Goal: Task Accomplishment & Management: Manage account settings

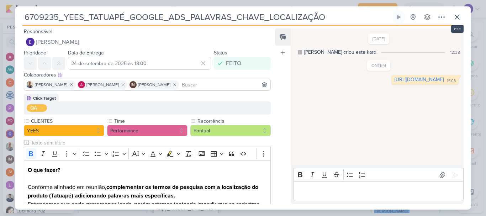
click at [457, 21] on icon at bounding box center [457, 17] width 9 height 9
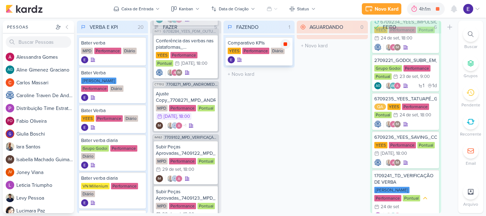
click at [283, 47] on icon at bounding box center [285, 44] width 6 height 6
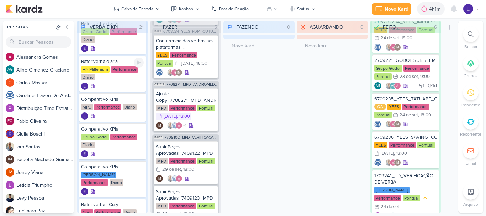
scroll to position [148, 0]
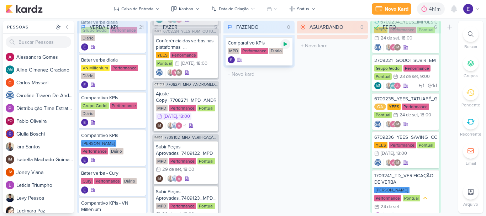
click at [284, 47] on icon at bounding box center [285, 44] width 6 height 6
click at [273, 57] on div at bounding box center [259, 59] width 63 height 7
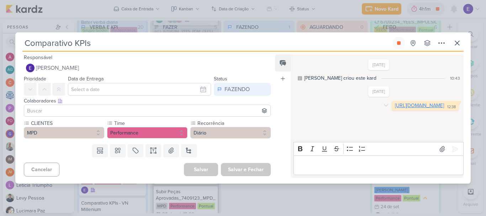
click at [395, 108] on link "[URL][DOMAIN_NAME]" at bounding box center [419, 105] width 49 height 6
click at [453, 43] on icon at bounding box center [457, 43] width 9 height 9
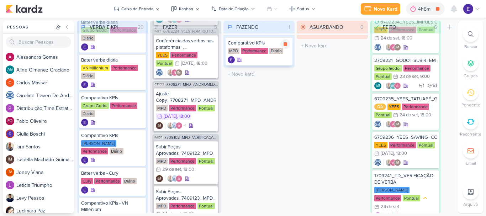
click at [287, 45] on icon at bounding box center [285, 44] width 4 height 4
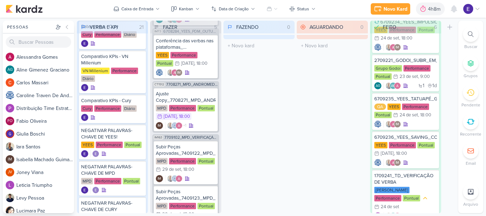
scroll to position [326, 0]
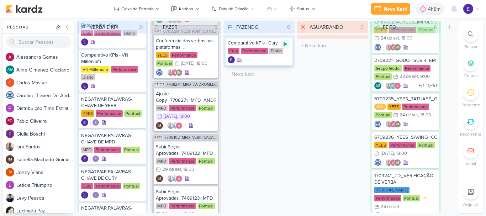
click at [284, 46] on icon at bounding box center [285, 44] width 4 height 4
click at [262, 59] on div at bounding box center [259, 59] width 63 height 7
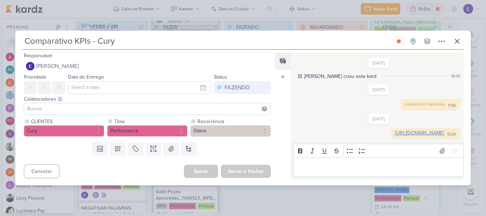
click at [395, 136] on link "[URL][DOMAIN_NAME]" at bounding box center [419, 133] width 49 height 6
click at [399, 38] on icon at bounding box center [399, 41] width 6 height 6
click at [454, 37] on icon at bounding box center [457, 41] width 9 height 9
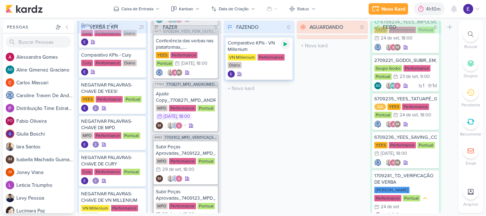
click at [286, 44] on icon at bounding box center [285, 44] width 4 height 4
click at [272, 69] on div "Comparativo KPIs - VN Millenium VN Millenium Performance Diário" at bounding box center [258, 58] width 67 height 43
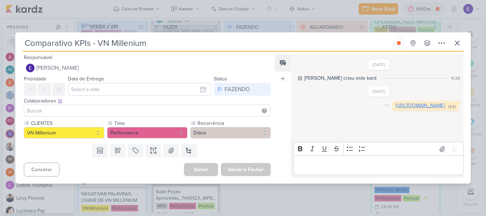
click at [395, 108] on link "[URL][DOMAIN_NAME]" at bounding box center [419, 105] width 49 height 6
click at [397, 45] on icon at bounding box center [399, 43] width 6 height 6
click at [455, 43] on icon at bounding box center [457, 43] width 9 height 9
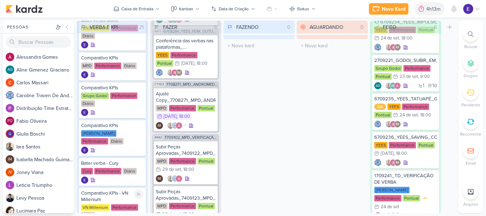
scroll to position [183, 0]
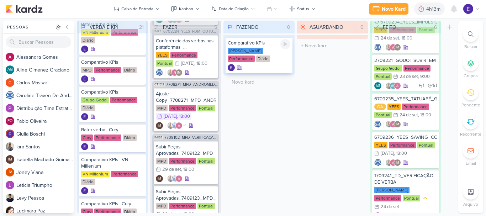
click at [255, 55] on div "Performance" at bounding box center [241, 58] width 27 height 6
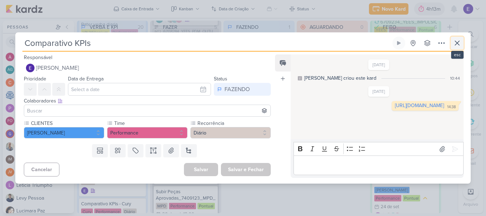
click at [461, 42] on button at bounding box center [456, 43] width 13 height 13
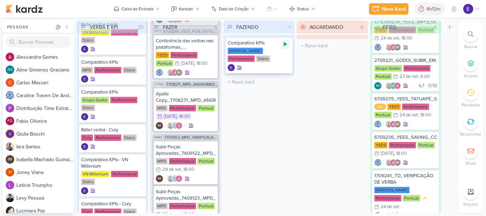
click at [283, 47] on icon at bounding box center [285, 44] width 6 height 6
click at [274, 65] on div at bounding box center [259, 67] width 63 height 7
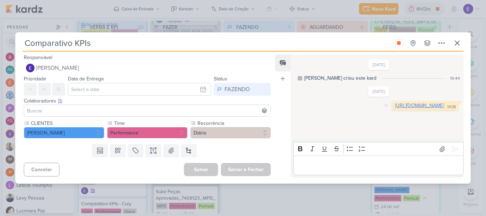
click at [395, 108] on link "[URL][DOMAIN_NAME]" at bounding box center [419, 105] width 49 height 6
click at [396, 44] on icon at bounding box center [399, 43] width 6 height 6
click at [455, 42] on icon at bounding box center [457, 43] width 9 height 9
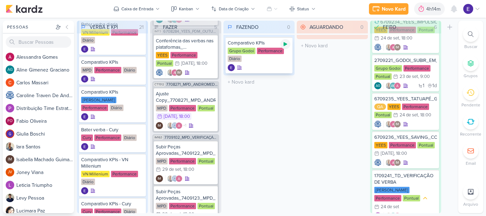
click at [284, 47] on icon at bounding box center [285, 44] width 6 height 6
click at [277, 59] on div "Grupo Godoi Performance Diário" at bounding box center [259, 55] width 63 height 15
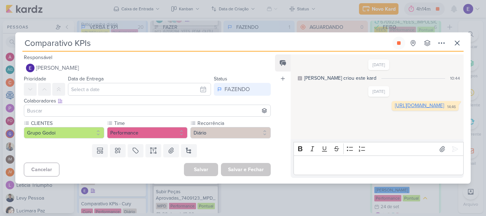
click at [395, 108] on link "[URL][DOMAIN_NAME]" at bounding box center [419, 105] width 49 height 6
click at [458, 48] on button at bounding box center [456, 43] width 13 height 13
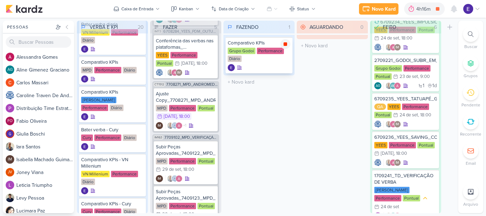
click at [287, 44] on icon at bounding box center [285, 44] width 4 height 4
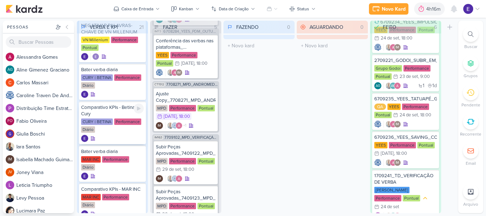
scroll to position [535, 0]
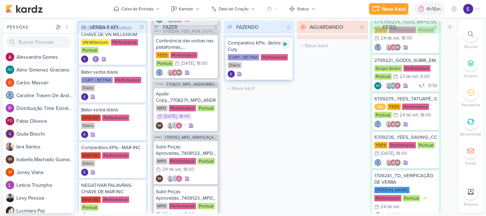
click at [283, 44] on icon at bounding box center [285, 44] width 6 height 6
click at [276, 60] on div "Performance" at bounding box center [274, 57] width 27 height 6
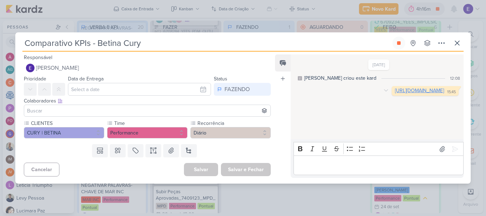
click at [395, 94] on link "[URL][DOMAIN_NAME]" at bounding box center [419, 90] width 49 height 6
click at [401, 40] on button at bounding box center [398, 43] width 13 height 13
click at [458, 43] on icon at bounding box center [457, 43] width 9 height 9
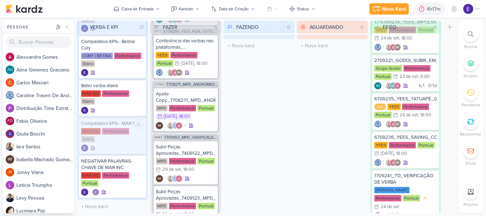
scroll to position [569, 0]
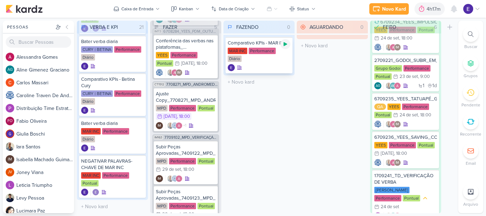
click at [288, 43] on div at bounding box center [285, 44] width 10 height 10
click at [269, 65] on div at bounding box center [259, 67] width 63 height 7
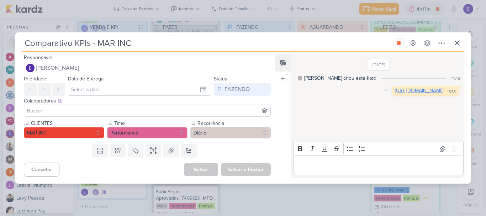
click at [395, 94] on link "[URL][DOMAIN_NAME]" at bounding box center [419, 90] width 49 height 6
click at [400, 45] on icon at bounding box center [399, 43] width 6 height 6
click at [453, 43] on icon at bounding box center [457, 43] width 9 height 9
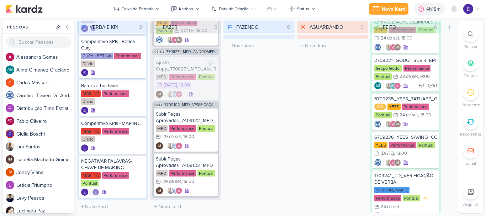
scroll to position [99, 0]
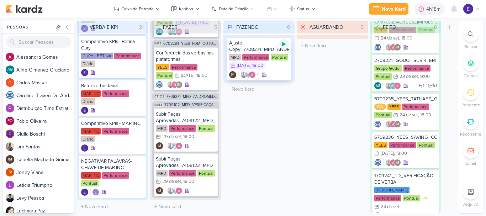
click at [281, 45] on icon at bounding box center [284, 44] width 6 height 6
click at [278, 70] on div "MPD Performance Pontual 26/9 [DATE] 18:00" at bounding box center [259, 62] width 60 height 16
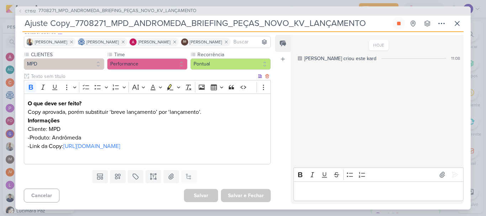
scroll to position [76, 0]
click at [120, 143] on link "[URL][DOMAIN_NAME]" at bounding box center [91, 146] width 57 height 7
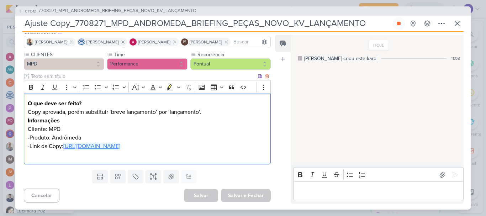
click at [120, 143] on link "[URL][DOMAIN_NAME]" at bounding box center [91, 146] width 57 height 7
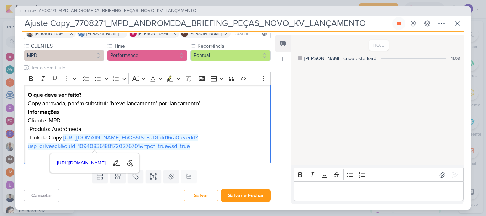
click at [386, 100] on div "HOJE [PERSON_NAME] criou este kard 11:08" at bounding box center [376, 100] width 172 height 129
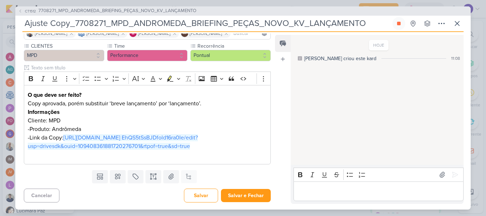
click at [386, 100] on div "HOJE [PERSON_NAME] criou este kard 11:08" at bounding box center [376, 100] width 172 height 129
click at [325, 185] on div "Editor editing area: main" at bounding box center [378, 191] width 170 height 20
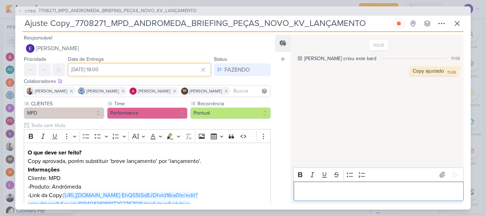
click at [147, 70] on input "[DATE] 18:00" at bounding box center [139, 69] width 143 height 13
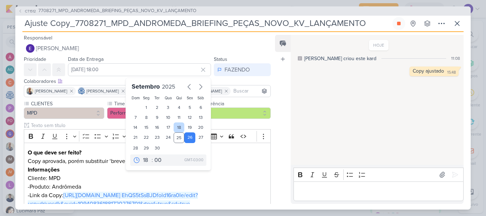
click at [176, 132] on div "18" at bounding box center [179, 127] width 11 height 10
click at [176, 142] on div "25" at bounding box center [179, 137] width 11 height 11
type input "[DATE] 18:00"
click at [142, 160] on select "00 01 02 03 04 05 06 07 08 09 10 11 12 13 14 15 16 17 18 19 20 21 22 23" at bounding box center [147, 160] width 10 height 9
select select "16"
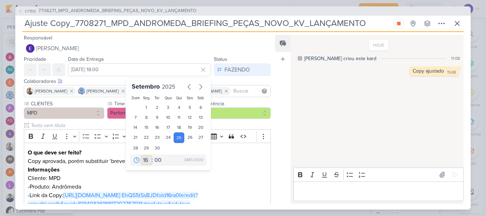
click at [142, 156] on select "00 01 02 03 04 05 06 07 08 09 10 11 12 13 14 15 16 17 18 19 20 21 22 23" at bounding box center [147, 160] width 10 height 9
type input "[DATE] 16:00"
click at [151, 157] on div ":" at bounding box center [151, 160] width 1 height 9
click at [144, 162] on select "00 01 02 03 04 05 06 07 08 09 10 11 12 13 14 15 16 17 18 19 20 21 22 23" at bounding box center [147, 160] width 10 height 9
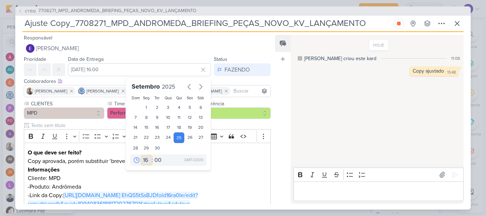
select select "15"
click at [142, 156] on select "00 01 02 03 04 05 06 07 08 09 10 11 12 13 14 15 16 17 18 19 20 21 22 23" at bounding box center [147, 160] width 10 height 9
type input "[DATE] 15:00"
select select "16"
type input "[DATE] 16:00"
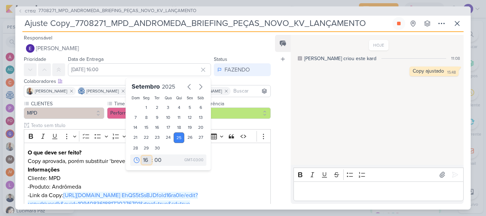
select select "15"
type input "[DATE] 15:00"
click at [157, 160] on select "00 05 10 15 20 25 30 35 40 45 50 55 59" at bounding box center [158, 160] width 10 height 9
select select "50"
click at [153, 156] on select "00 05 10 15 20 25 30 35 40 45 50 55 59" at bounding box center [158, 160] width 10 height 9
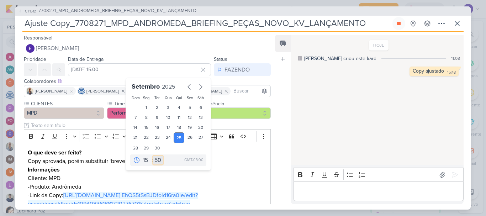
type input "[DATE] 15:50"
click at [279, 152] on div "Feed Atrelar email Solte o email para atrelar ao kard" at bounding box center [283, 119] width 16 height 169
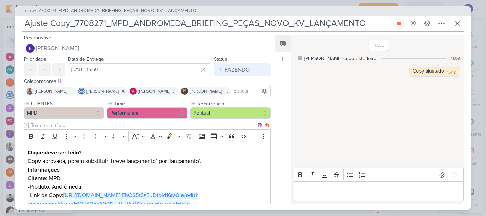
scroll to position [76, 0]
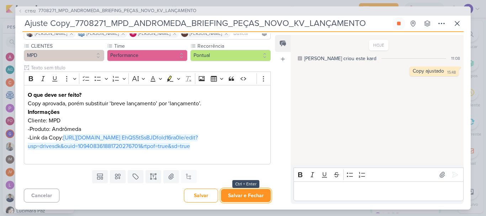
click at [238, 193] on button "Salvar e Fechar" at bounding box center [246, 195] width 50 height 13
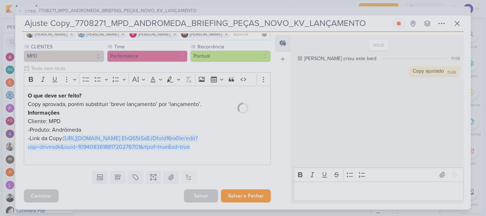
scroll to position [75, 0]
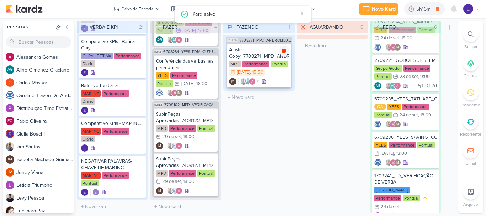
click at [284, 50] on icon at bounding box center [284, 51] width 4 height 4
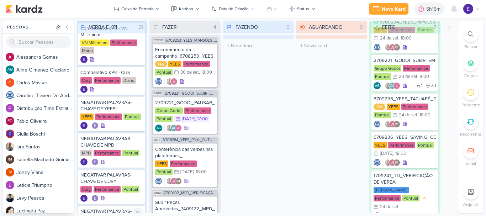
scroll to position [352, 0]
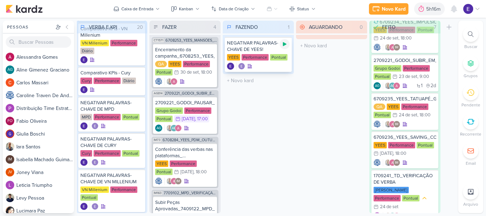
click at [282, 47] on div at bounding box center [284, 44] width 10 height 10
click at [283, 46] on icon at bounding box center [285, 44] width 6 height 6
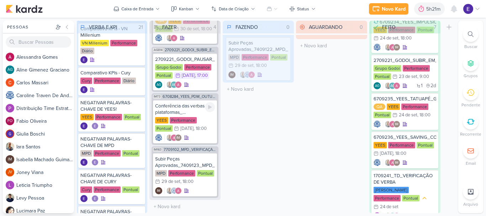
scroll to position [46, 0]
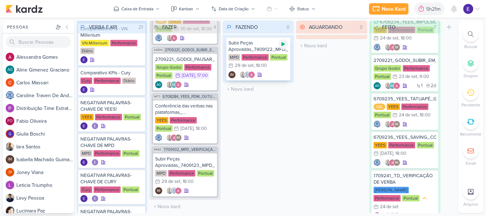
click at [284, 48] on div at bounding box center [283, 44] width 10 height 10
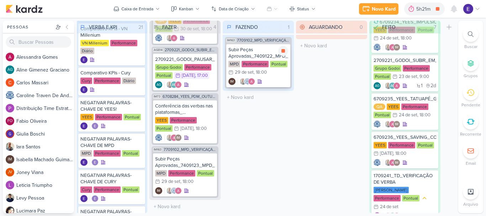
click at [276, 77] on div "Subir Peças Aprovadas_7409122_MPD_REFFUGIO_DESDOBRAMENTO_CRIATIVOS MPD Performa…" at bounding box center [258, 65] width 64 height 43
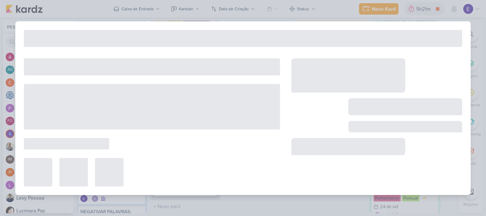
type input "Subir Peças Aprovadas_7409122_MPD_REFFUGIO_DESDOBRAMENTO_CRIATIVOS"
type input "[DATE] 18:00"
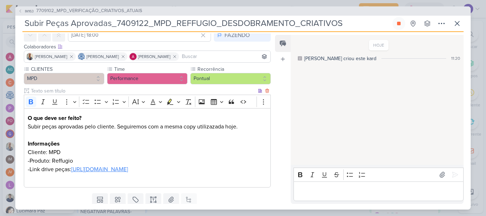
scroll to position [35, 0]
click at [128, 171] on link "[URL][DOMAIN_NAME]" at bounding box center [99, 168] width 57 height 7
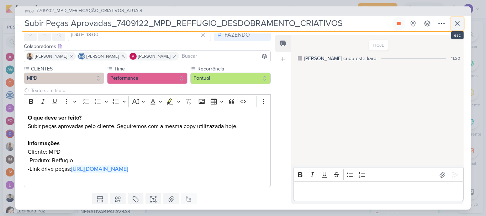
click at [453, 24] on icon at bounding box center [457, 23] width 9 height 9
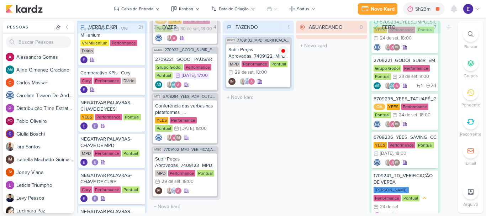
click at [300, 139] on div "AGUARDANDO 0 Mover Para Esquerda Mover Para Direita [GEOGRAPHIC_DATA] O título …" at bounding box center [331, 117] width 71 height 192
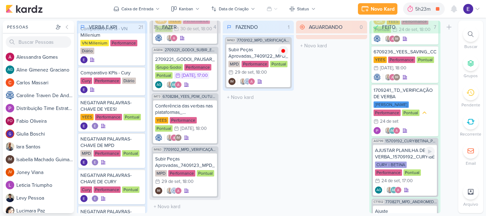
scroll to position [145, 0]
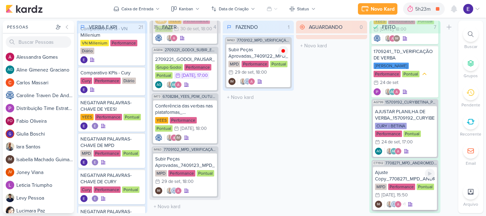
click at [419, 183] on div "Ajuste Copy_7708271_MPD_ANDROMEDA_BRIEFING_PEÇAS_NOVO_KV_LANÇAMENTO MPD Perform…" at bounding box center [405, 187] width 64 height 43
click at [419, 183] on div at bounding box center [376, 122] width 171 height 128
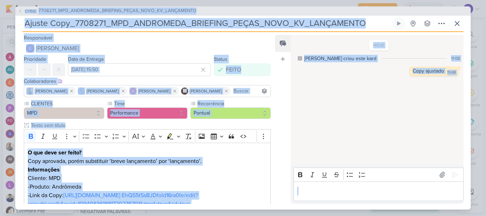
click at [387, 112] on div "HOJE [PERSON_NAME] criou este kard 11:08 Copy ajustado 15:48 15:48 [GEOGRAPHIC_…" at bounding box center [376, 100] width 172 height 129
click at [347, 123] on div "HOJE [PERSON_NAME] criou este kard 11:08 Copy ajustado 15:48 15:48 [GEOGRAPHIC_…" at bounding box center [376, 100] width 172 height 129
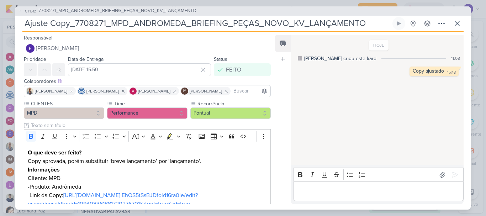
click at [330, 124] on div "HOJE [PERSON_NAME] criou este kard 11:08 Copy ajustado 15:48 15:48 [GEOGRAPHIC_…" at bounding box center [376, 100] width 172 height 129
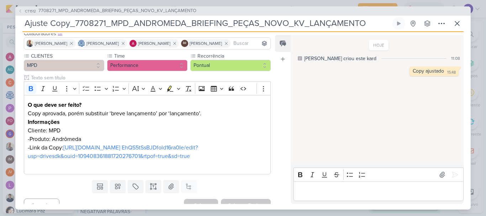
scroll to position [76, 0]
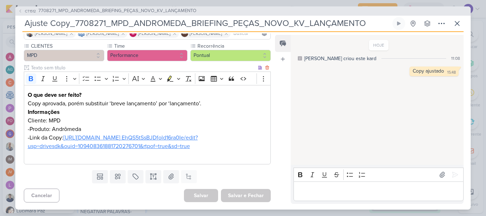
click at [138, 144] on link "[URL][DOMAIN_NAME] EhQS5tSsBJDfold16ra0Ie/edit?usp=drivesdk&ouid=10940836188172…" at bounding box center [113, 142] width 170 height 16
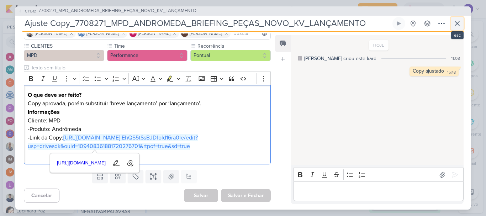
click at [454, 20] on icon at bounding box center [457, 23] width 9 height 9
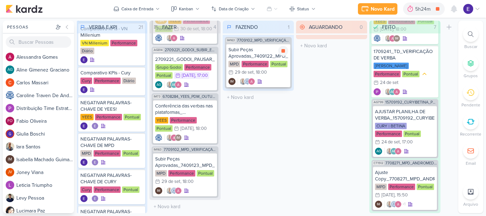
click at [260, 80] on icon at bounding box center [259, 82] width 4 height 4
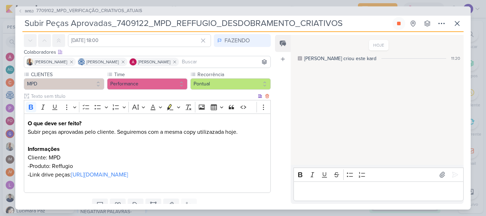
scroll to position [50, 0]
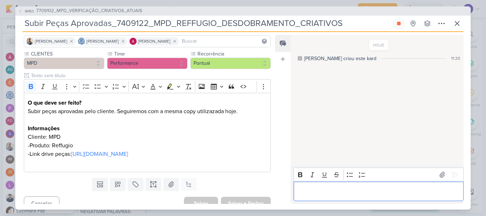
click at [313, 193] on p "Editor editing area: main" at bounding box center [378, 191] width 162 height 9
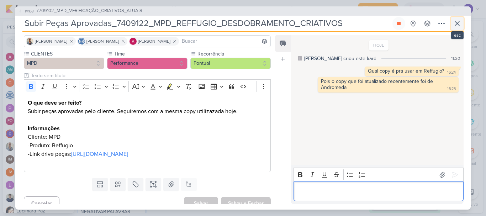
click at [459, 24] on icon at bounding box center [457, 23] width 9 height 9
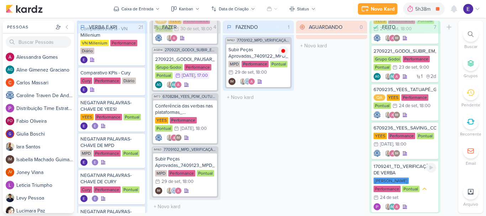
scroll to position [0, 0]
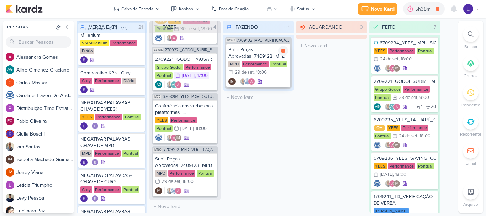
click at [272, 75] on div "MPD Performance Pontual 29/9 [DATE] 18:00" at bounding box center [258, 69] width 60 height 16
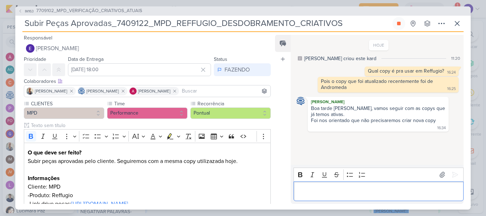
click at [378, 183] on div "Editor editing area: main" at bounding box center [378, 191] width 170 height 20
click at [458, 22] on icon at bounding box center [457, 23] width 4 height 4
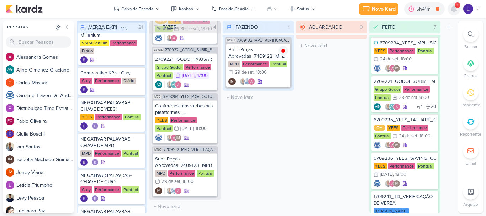
click at [455, 12] on icon at bounding box center [453, 9] width 9 height 9
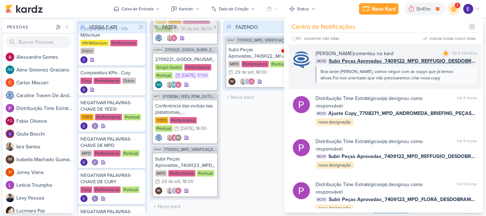
click at [458, 77] on div "Boa tarde [PERSON_NAME], vamos seguir com as copys que já temos ativas.Foi nos …" at bounding box center [395, 74] width 151 height 13
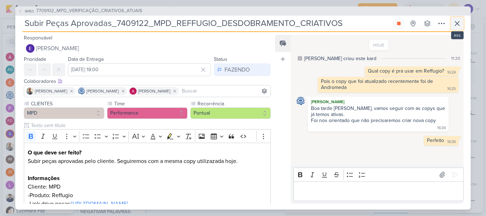
click at [459, 20] on icon at bounding box center [457, 23] width 9 height 9
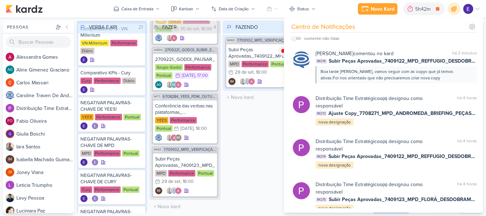
click at [237, 149] on div "FAZENDO 1 Mover Para Esquerda Mover Para Direita [GEOGRAPHIC_DATA] IM163 770910…" at bounding box center [258, 117] width 71 height 192
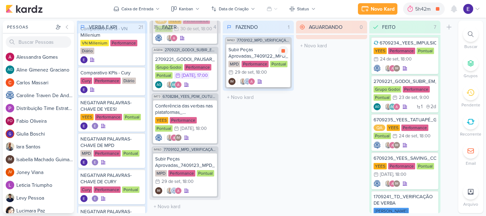
click at [272, 71] on div "MPD Performance Pontual 29/9 [DATE] 18:00" at bounding box center [258, 69] width 60 height 16
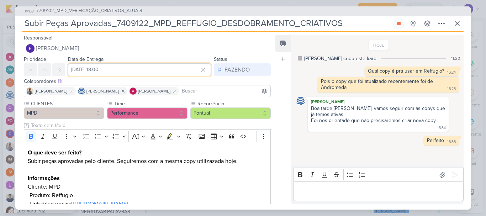
click at [158, 70] on input "[DATE] 18:00" at bounding box center [139, 69] width 143 height 13
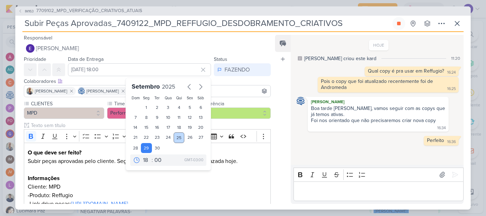
click at [175, 138] on div "25" at bounding box center [179, 137] width 11 height 11
type input "[DATE] 18:00"
click at [144, 159] on select "00 01 02 03 04 05 06 07 08 09 10 11 12 13 14 15 16 17 18 19 20 21 22 23" at bounding box center [147, 160] width 10 height 9
select select "16"
click at [142, 156] on select "00 01 02 03 04 05 06 07 08 09 10 11 12 13 14 15 16 17 18 19 20 21 22 23" at bounding box center [147, 160] width 10 height 9
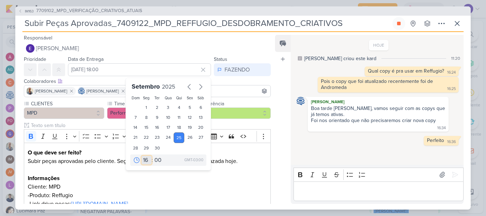
type input "[DATE] 16:00"
click at [155, 158] on select "00 05 10 15 20 25 30 35 40 45 50 55 59" at bounding box center [158, 160] width 10 height 9
select select "40"
click at [153, 156] on select "00 05 10 15 20 25 30 35 40 45 50 55 59" at bounding box center [158, 160] width 10 height 9
type input "[DATE] 16:40"
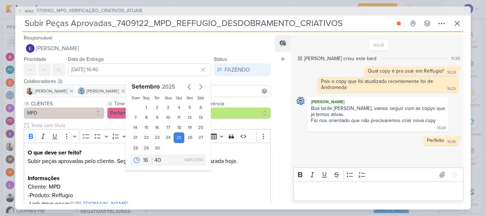
click at [277, 156] on div "Feed Atrelar email Solte o email para atrelar ao kard" at bounding box center [283, 119] width 16 height 169
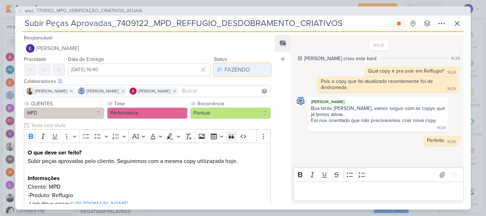
click at [235, 69] on div "FAZENDO" at bounding box center [236, 69] width 25 height 9
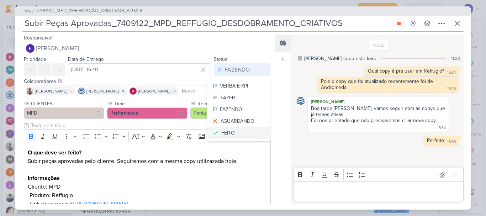
click at [227, 128] on button "FEITO" at bounding box center [238, 133] width 63 height 12
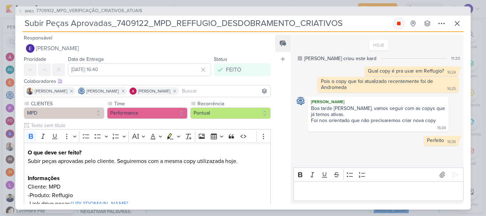
click at [396, 27] on button at bounding box center [398, 23] width 13 height 13
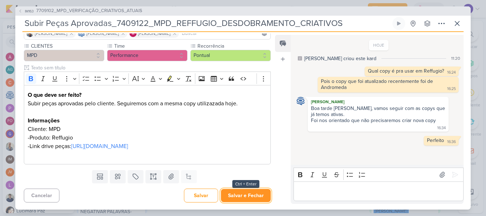
click at [250, 198] on button "Salvar e Fechar" at bounding box center [246, 195] width 50 height 13
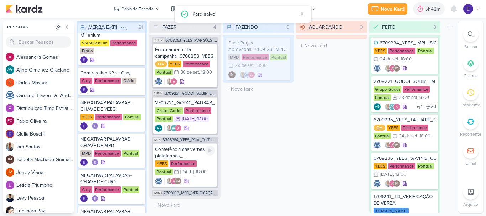
scroll to position [1, 0]
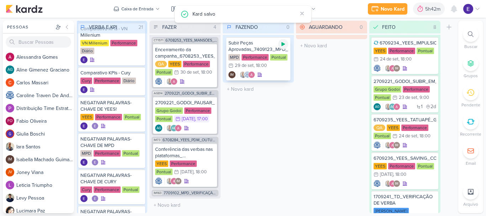
click at [280, 46] on icon at bounding box center [283, 44] width 6 height 6
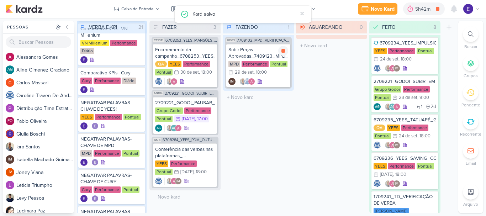
scroll to position [0, 0]
click at [273, 80] on div "IM" at bounding box center [258, 81] width 60 height 7
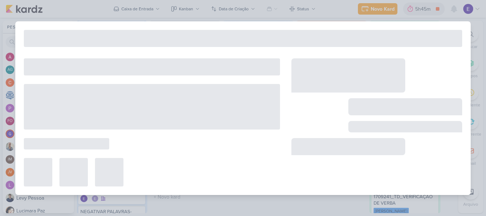
type input "Subir Peças Aprovadas_7409123_MPD_FLORÁ_DESDOBRAMENTO_CRIATIVOS"
type input "[DATE] 18:00"
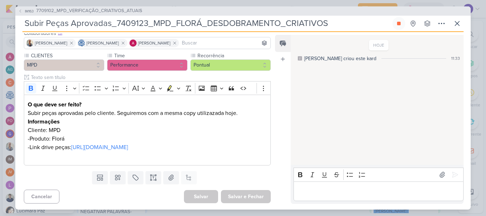
scroll to position [48, 0]
click at [128, 146] on link "[URL][DOMAIN_NAME]" at bounding box center [99, 147] width 57 height 7
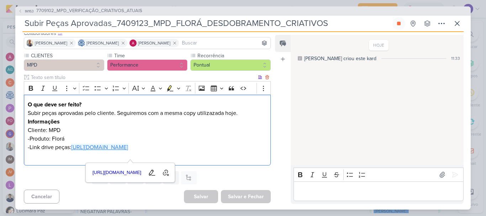
click at [118, 146] on link "[URL][DOMAIN_NAME]" at bounding box center [99, 147] width 57 height 7
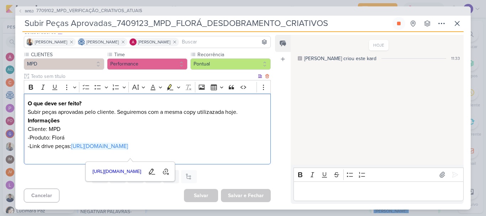
scroll to position [58, 0]
click at [316, 191] on p "Editor editing area: main" at bounding box center [378, 191] width 162 height 9
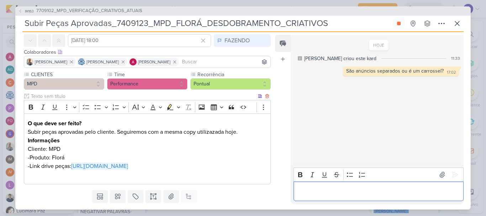
scroll to position [28, 0]
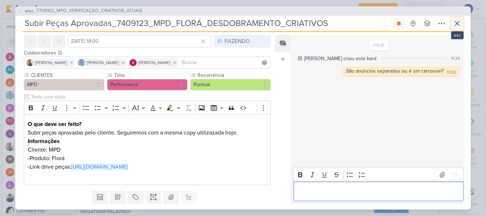
click at [452, 25] on button at bounding box center [456, 23] width 13 height 13
